Goal: Use online tool/utility: Use online tool/utility

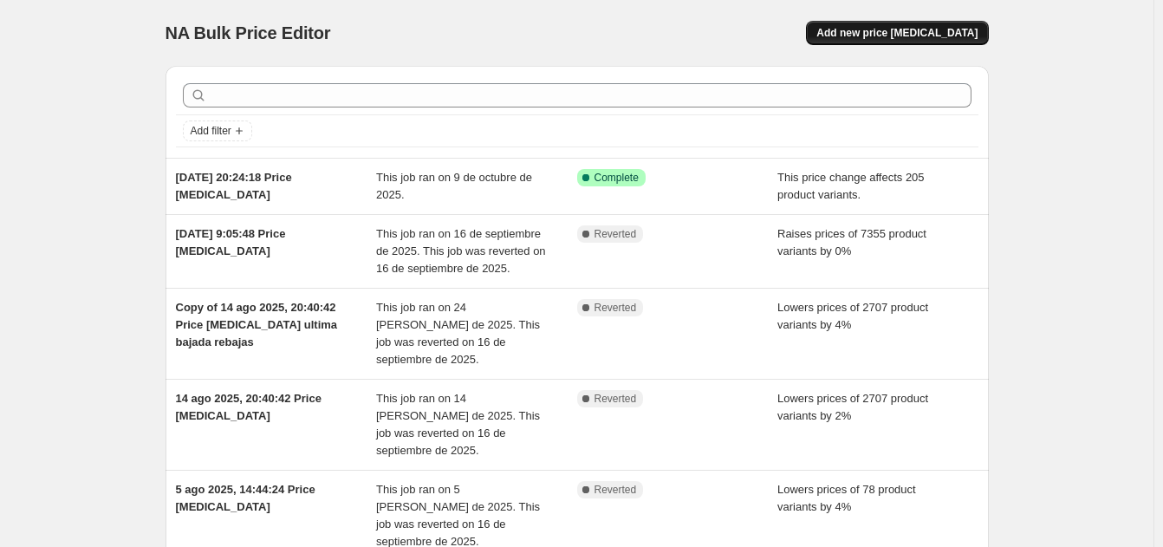
click at [930, 28] on span "Add new price [MEDICAL_DATA]" at bounding box center [897, 33] width 161 height 14
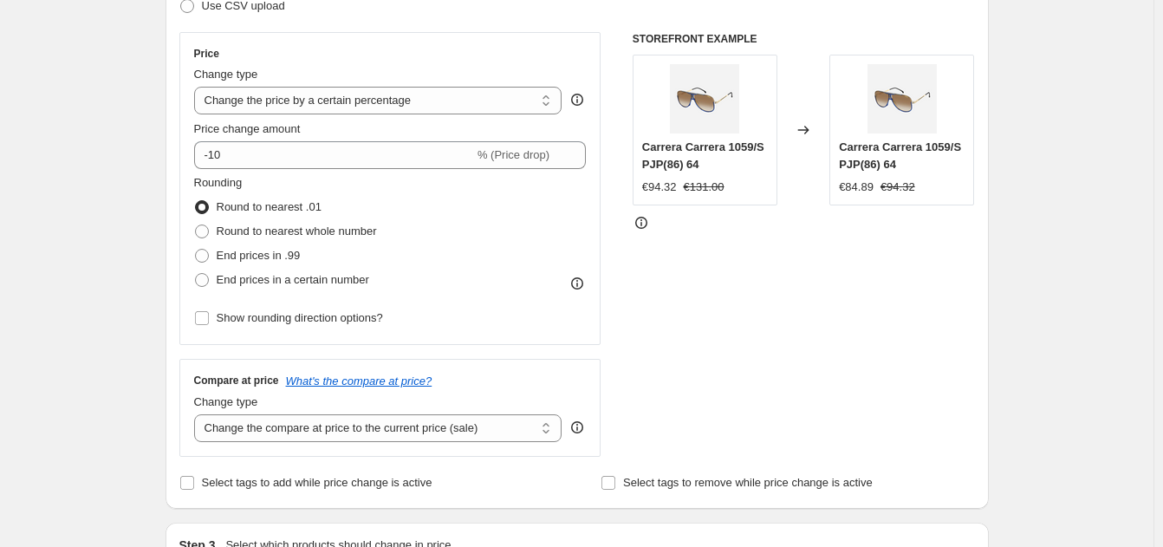
scroll to position [347, 0]
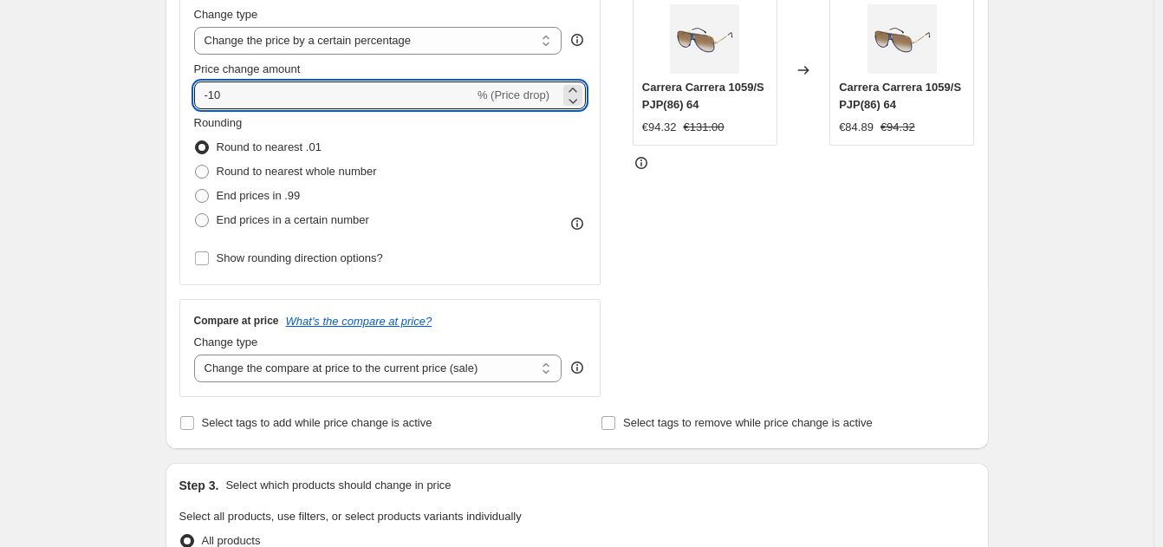
drag, startPoint x: 243, startPoint y: 93, endPoint x: 197, endPoint y: 98, distance: 46.2
click at [197, 98] on div "Price Change type Change the price to a certain amount Change the price by a ce…" at bounding box center [390, 128] width 422 height 313
click at [546, 40] on select "Change the price to a certain amount Change the price by a certain amount Chang…" at bounding box center [378, 41] width 368 height 28
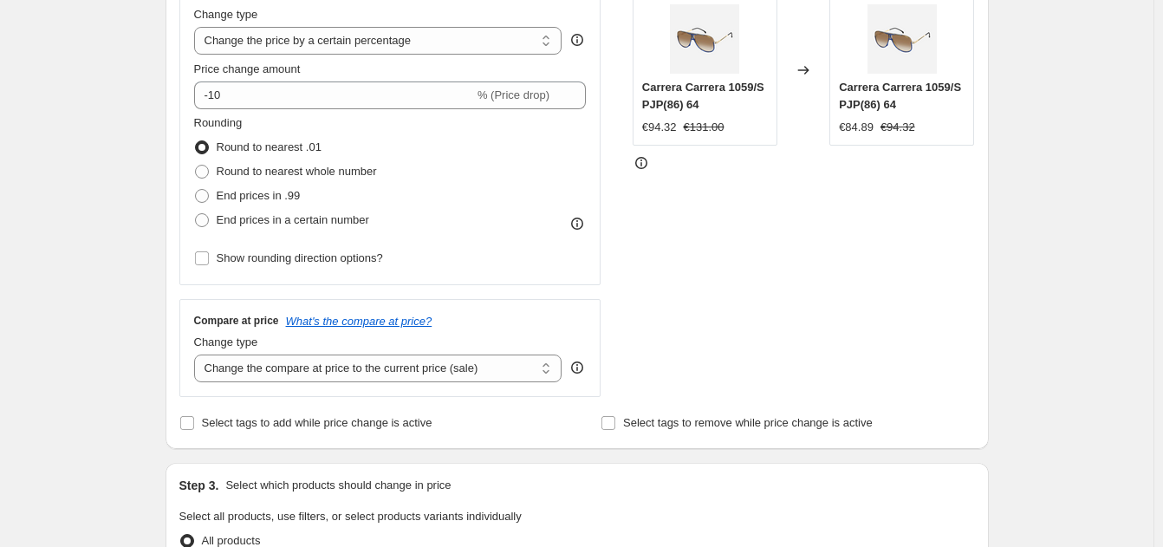
select select "ecap"
click at [198, 27] on select "Change the price to a certain amount Change the price by a certain amount Chang…" at bounding box center [378, 41] width 368 height 28
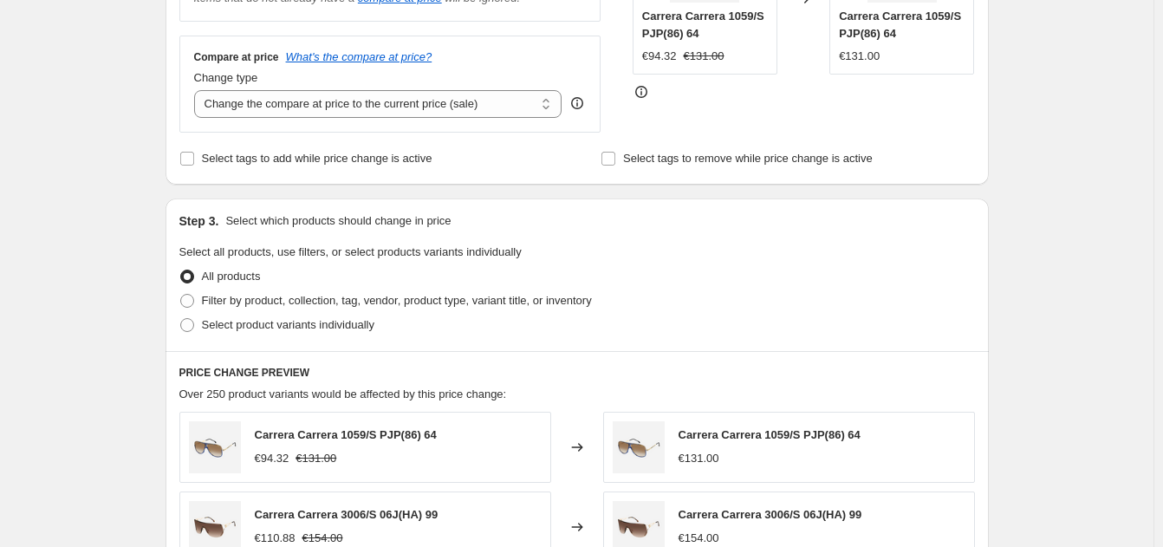
scroll to position [433, 0]
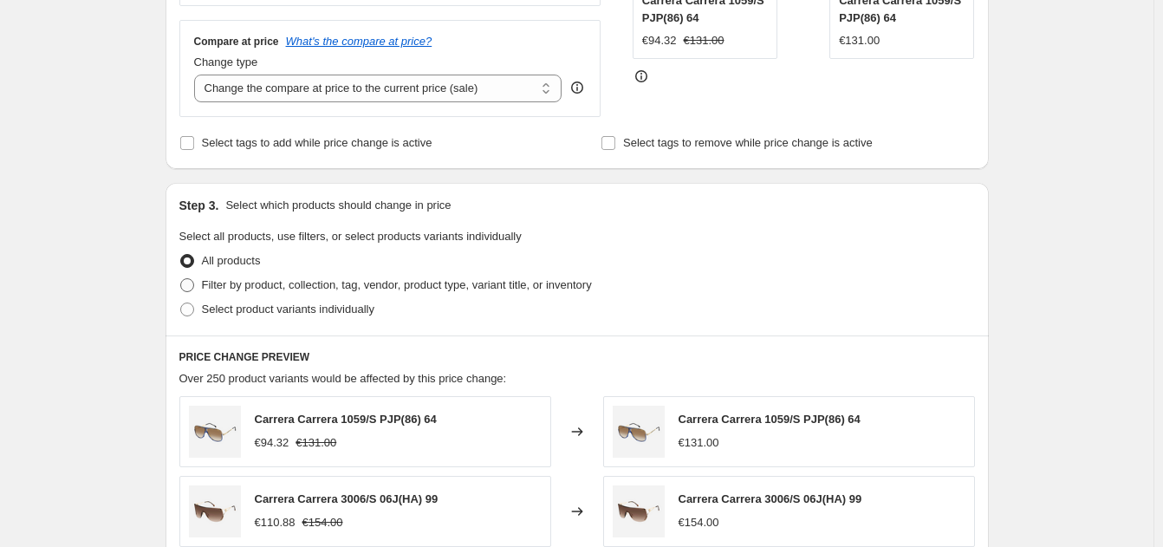
click at [191, 288] on span at bounding box center [187, 285] width 14 height 14
click at [181, 279] on input "Filter by product, collection, tag, vendor, product type, variant title, or inv…" at bounding box center [180, 278] width 1 height 1
radio input "true"
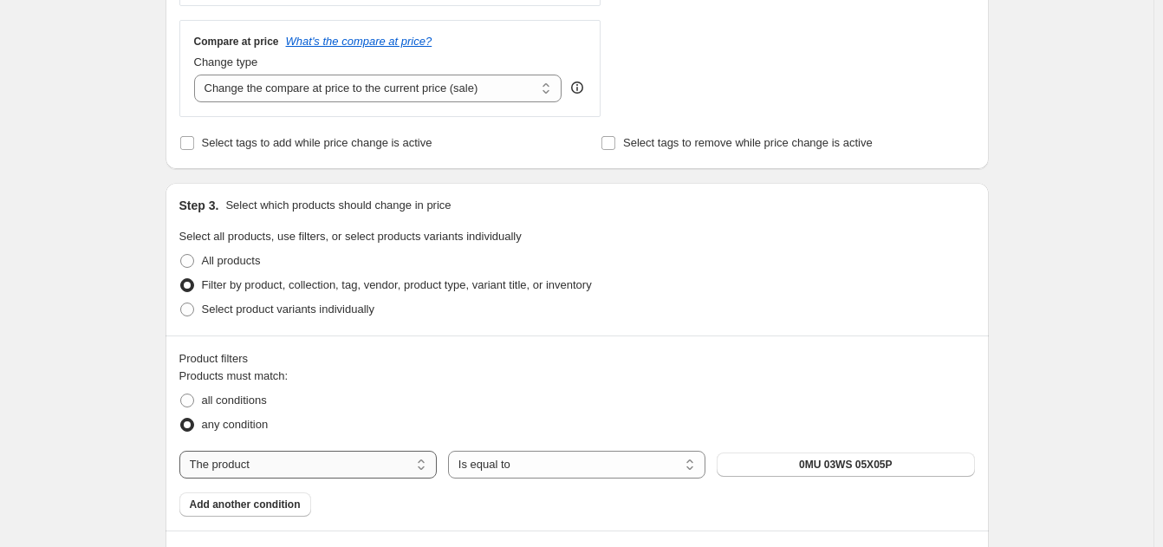
click at [425, 464] on select "The product The product's collection The product's tag The product's vendor The…" at bounding box center [307, 465] width 257 height 28
select select "collection"
click at [826, 466] on span "Accessories" at bounding box center [846, 465] width 62 height 14
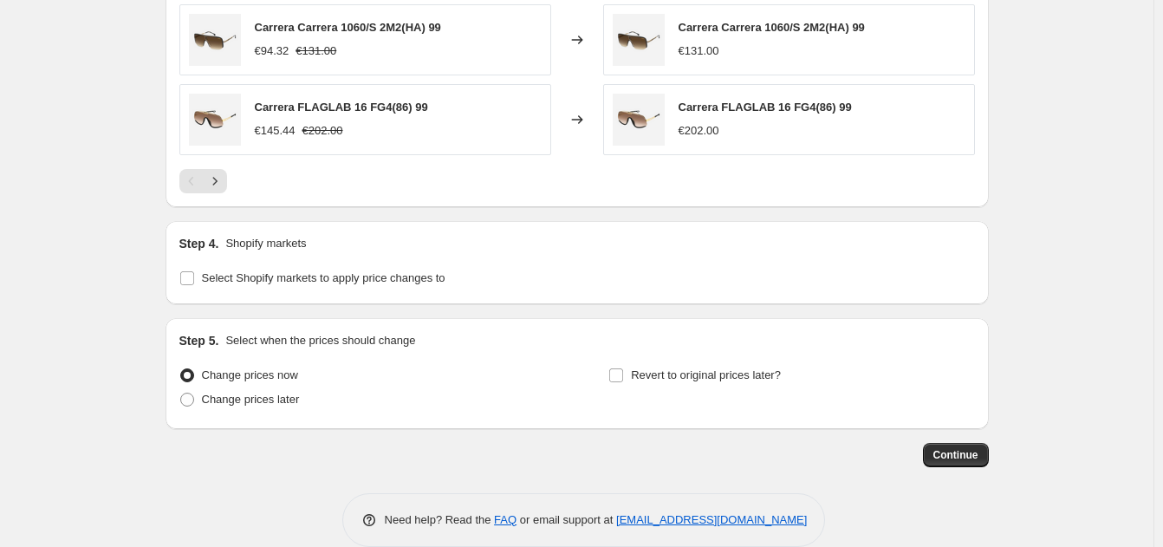
scroll to position [1286, 0]
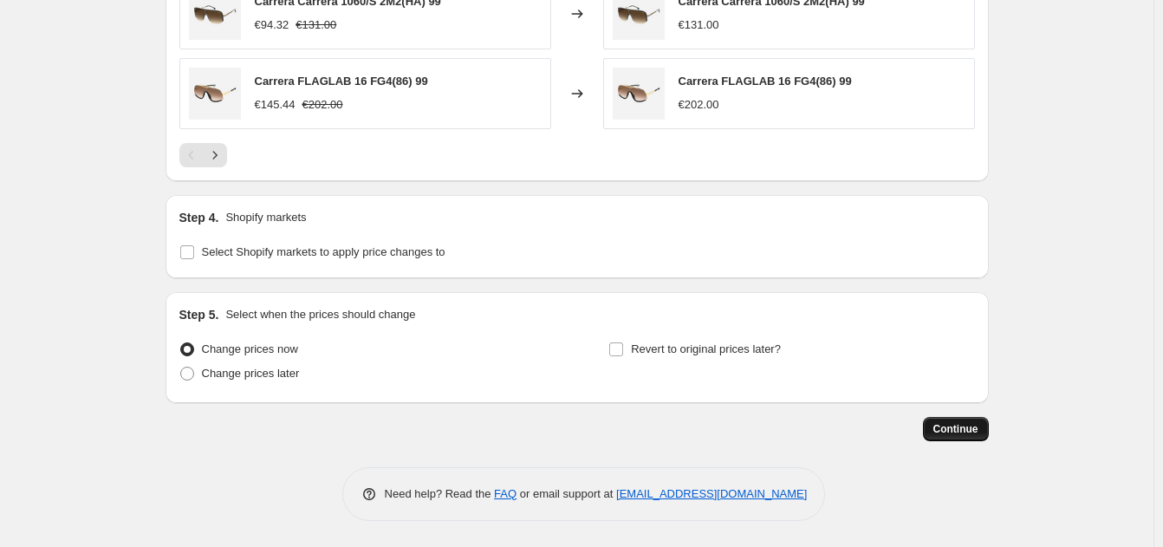
click at [955, 429] on span "Continue" at bounding box center [956, 429] width 45 height 14
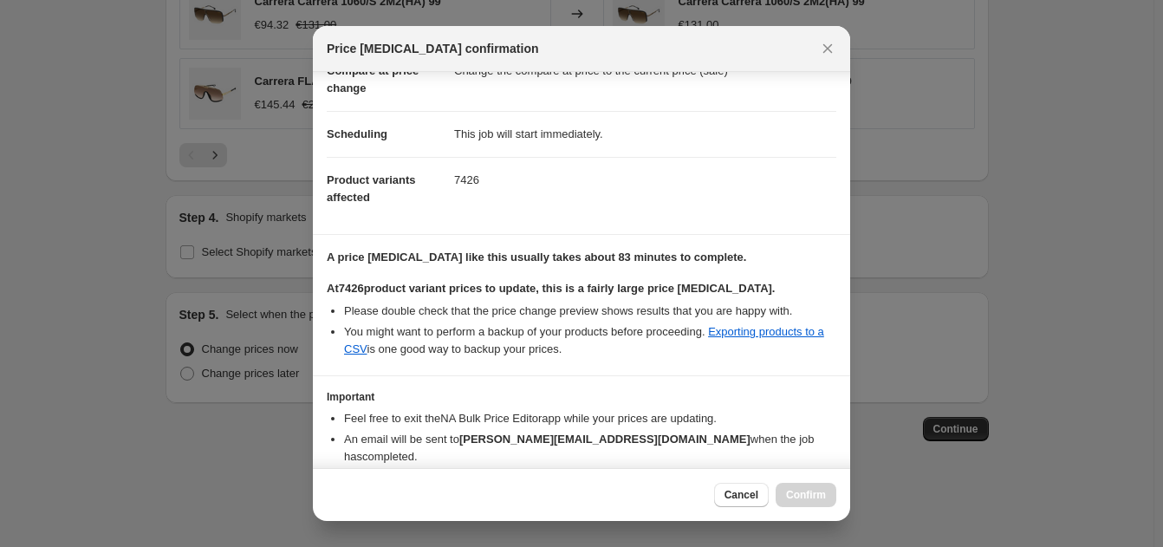
scroll to position [172, 0]
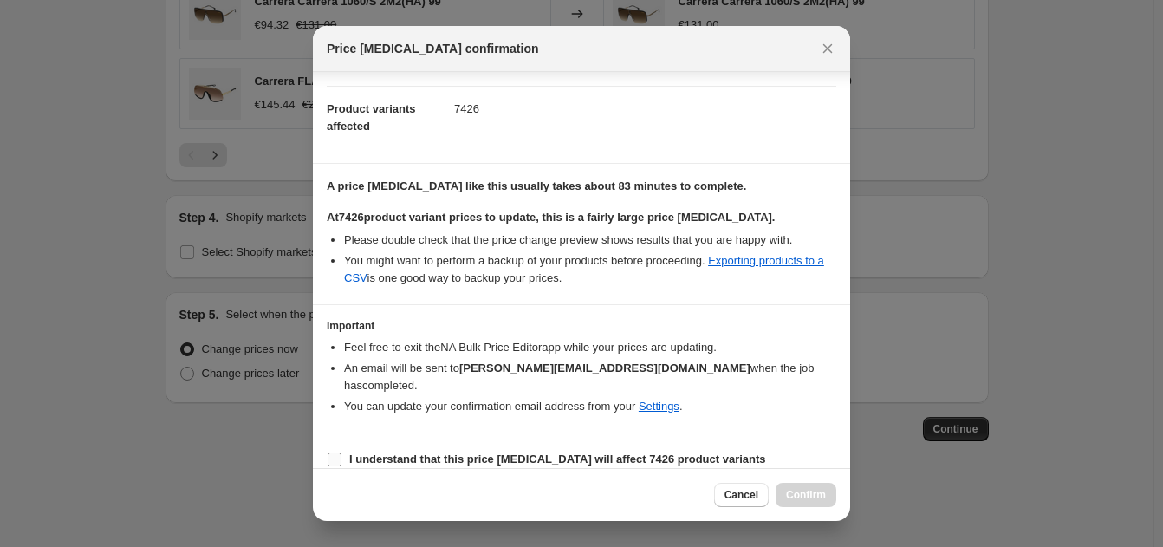
click at [333, 452] on input "I understand that this price [MEDICAL_DATA] will affect 7426 product variants" at bounding box center [335, 459] width 14 height 14
checkbox input "true"
click at [803, 497] on span "Confirm" at bounding box center [806, 495] width 40 height 14
